Goal: Check status: Check status

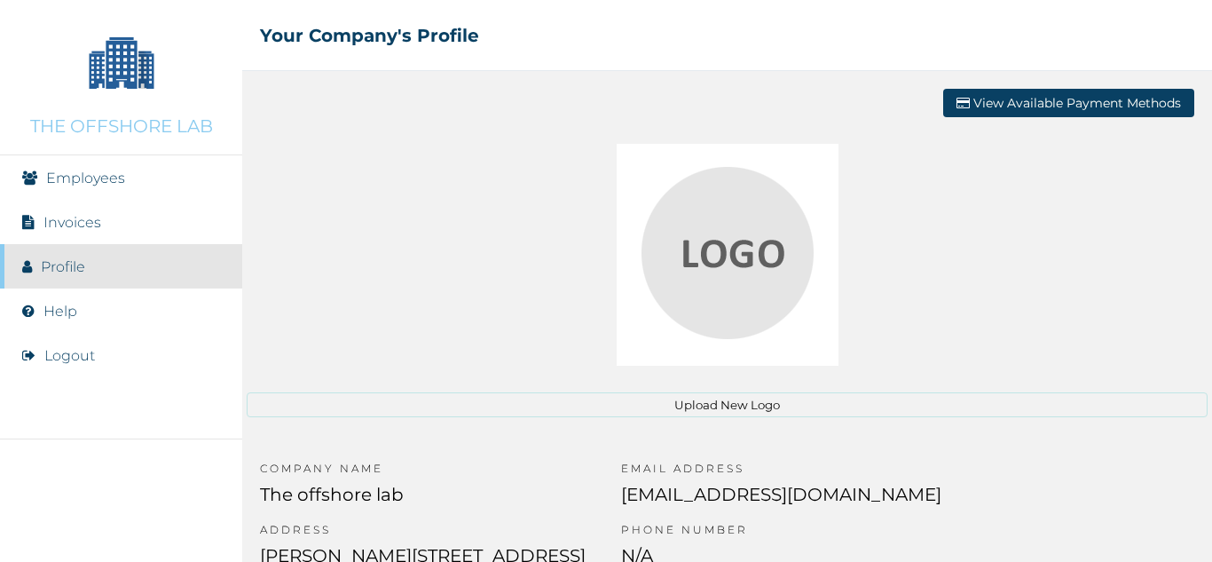
click at [114, 173] on link "Employees" at bounding box center [85, 177] width 79 height 17
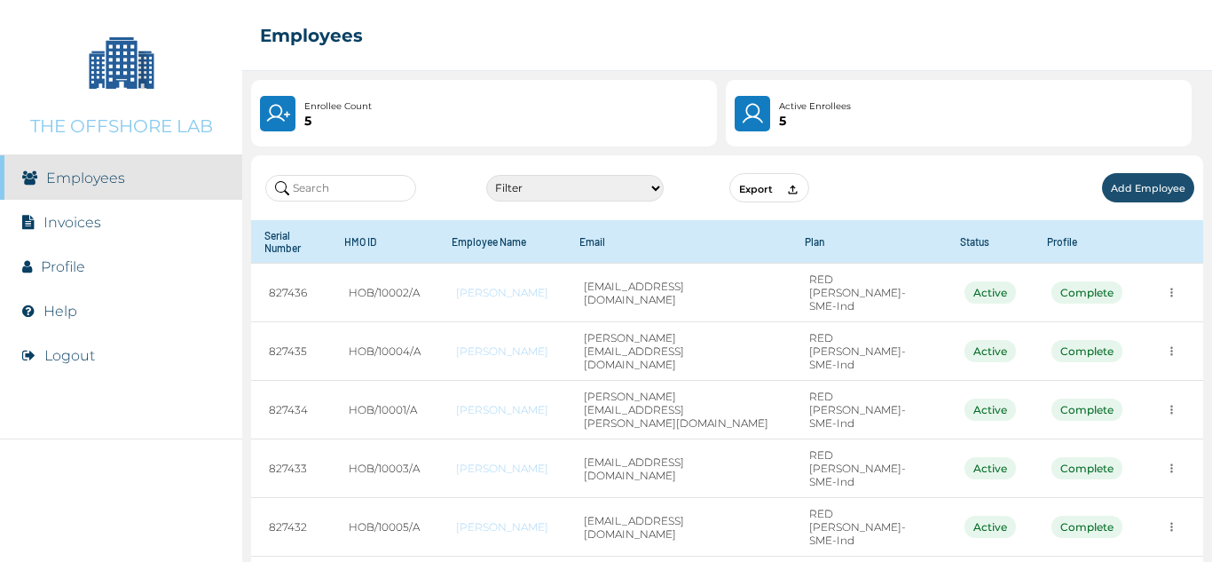
scroll to position [46, 0]
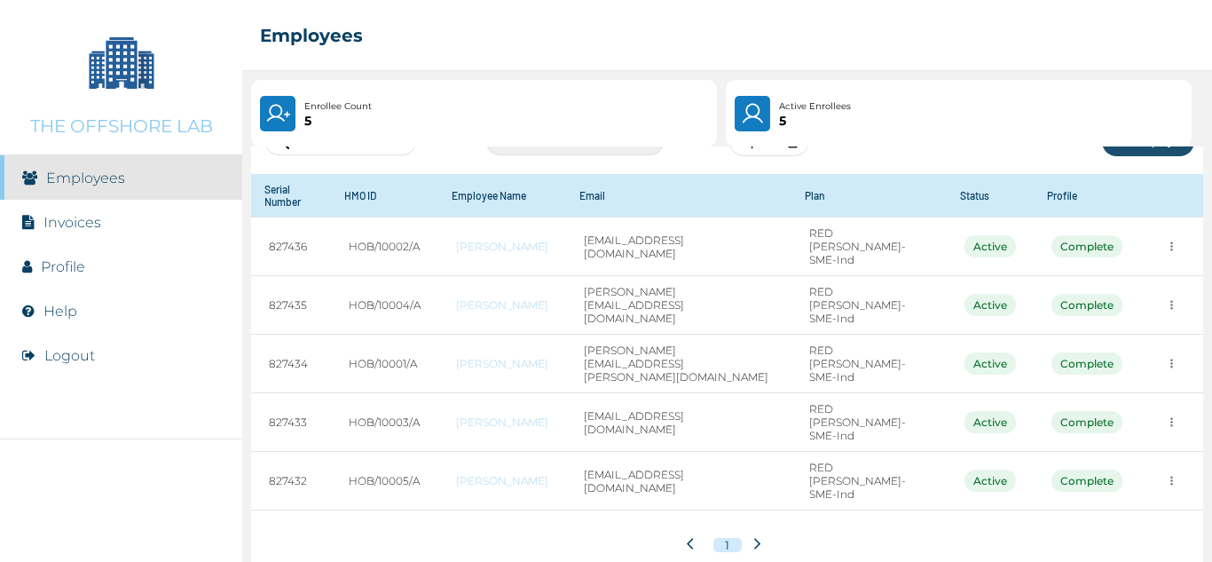
click at [108, 223] on li "Invoices" at bounding box center [121, 222] width 242 height 44
click at [83, 223] on link "Invoices" at bounding box center [72, 222] width 58 height 17
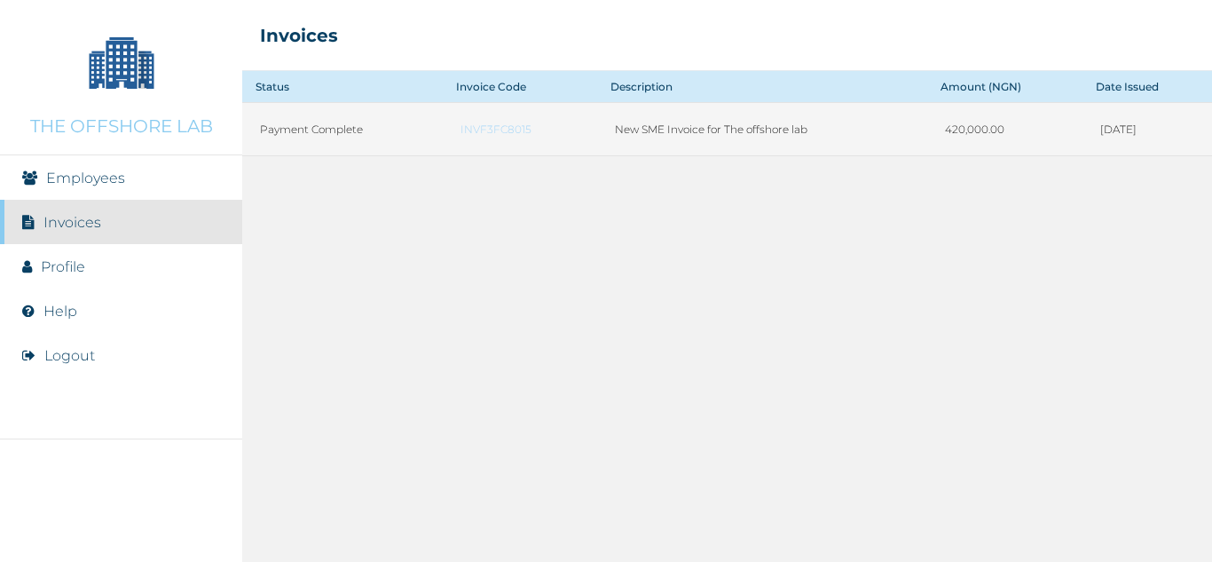
click at [478, 124] on link "INVF3FC8015" at bounding box center [520, 128] width 119 height 13
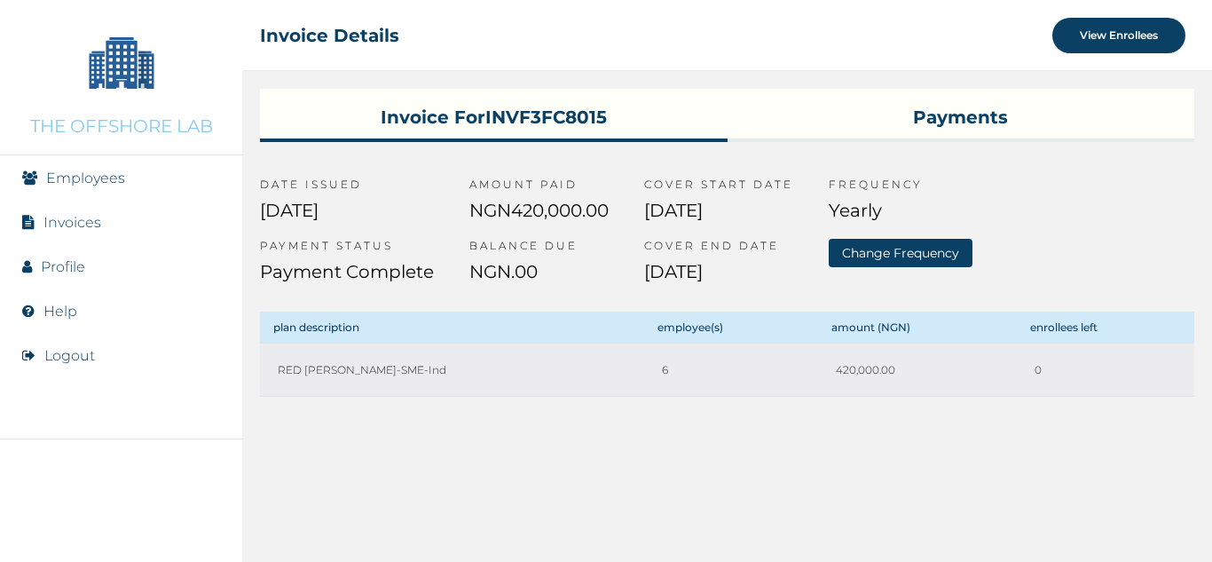
click at [969, 119] on h3 "Payments" at bounding box center [961, 114] width 467 height 50
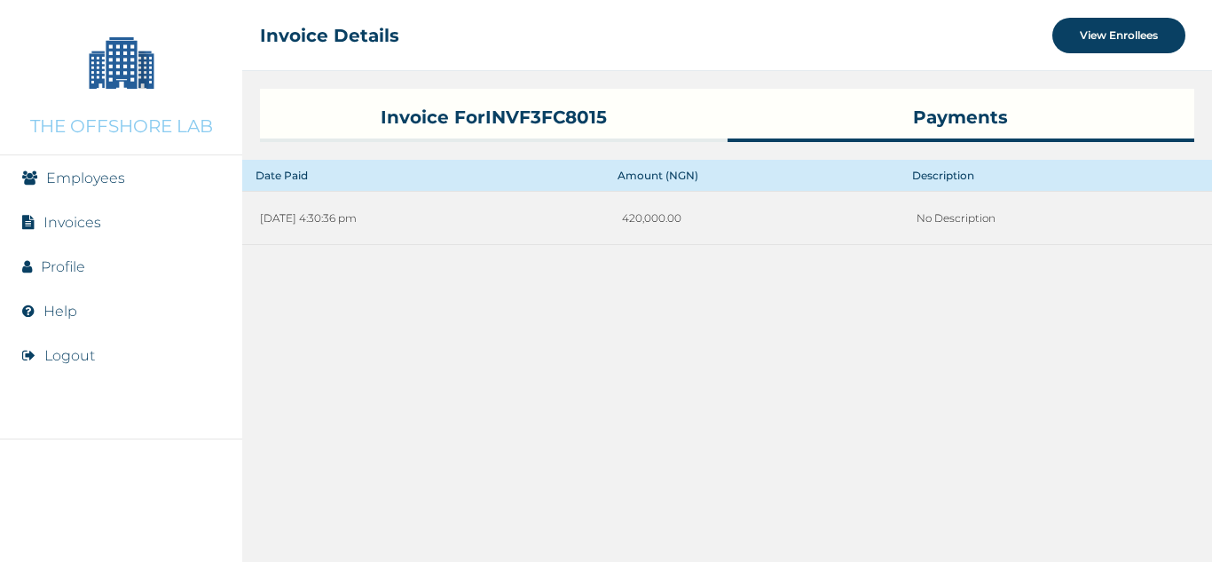
click at [879, 367] on div "Invoice for INVF3FC8015 Payments Date Paid Amount (NGN) Description [DATE] 4:30…" at bounding box center [727, 316] width 970 height 491
click at [567, 121] on h3 "Invoice for INVF3FC8015" at bounding box center [493, 114] width 467 height 50
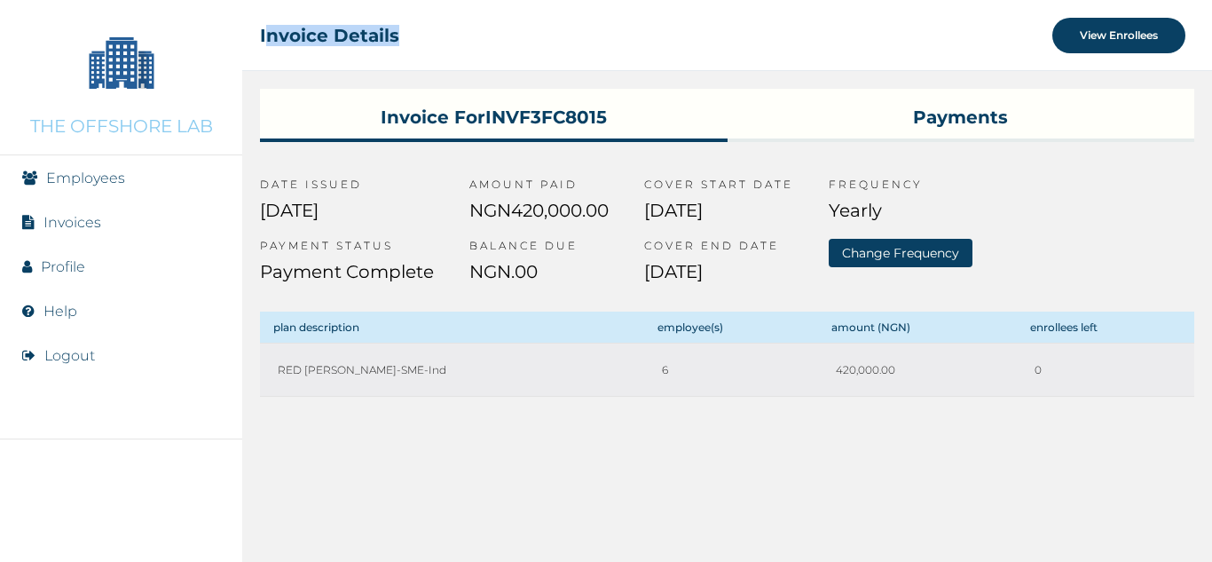
drag, startPoint x: 264, startPoint y: 35, endPoint x: 453, endPoint y: 43, distance: 190.1
click at [453, 43] on div "☰ Invoice Details View Enrollees" at bounding box center [727, 35] width 970 height 71
drag, startPoint x: 259, startPoint y: 33, endPoint x: 429, endPoint y: 33, distance: 169.5
click at [429, 33] on div "☰ Invoice Details View Enrollees" at bounding box center [727, 35] width 970 height 71
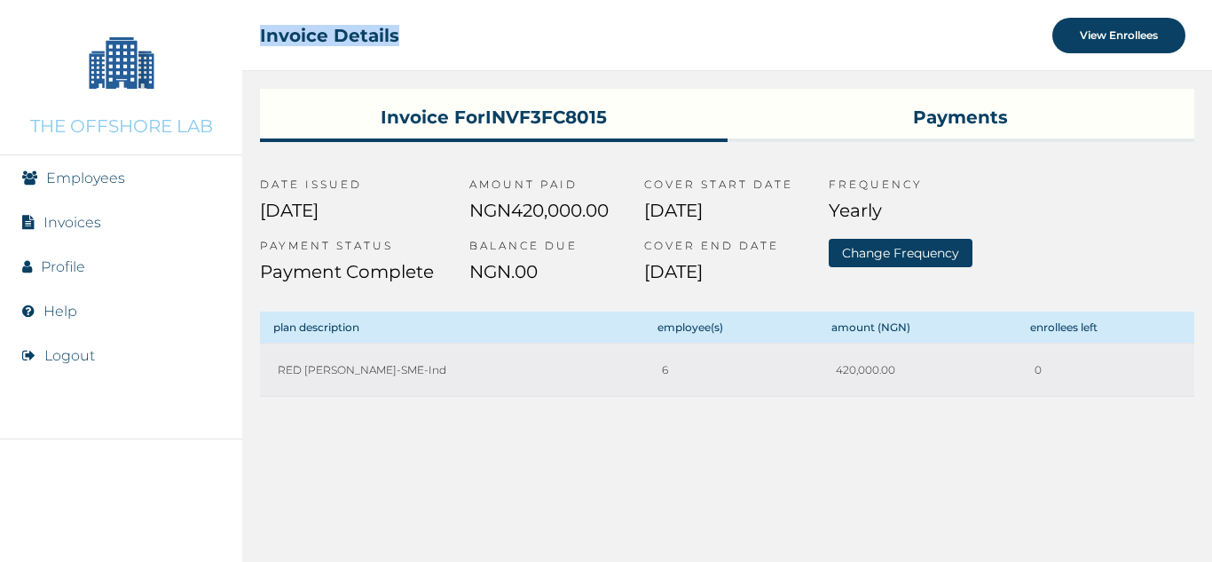
copy h2 "Invoice Details"
